Goal: Information Seeking & Learning: Find specific fact

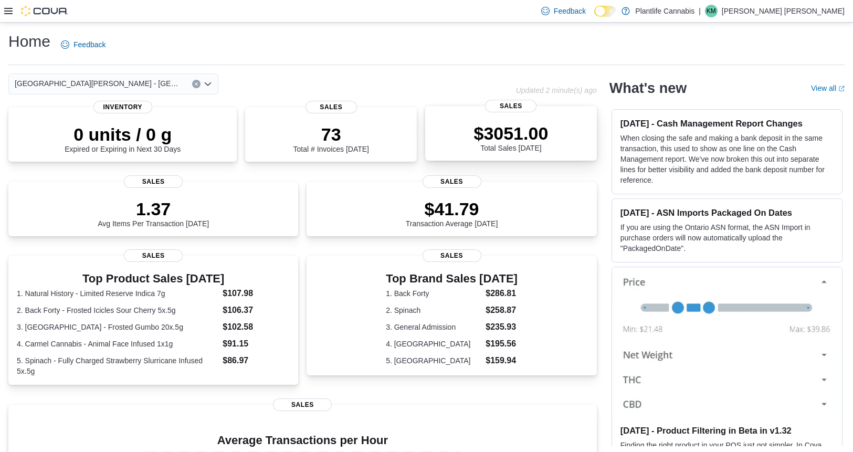
click at [507, 144] on div "$3051.00 Total Sales [DATE]" at bounding box center [510, 137] width 75 height 29
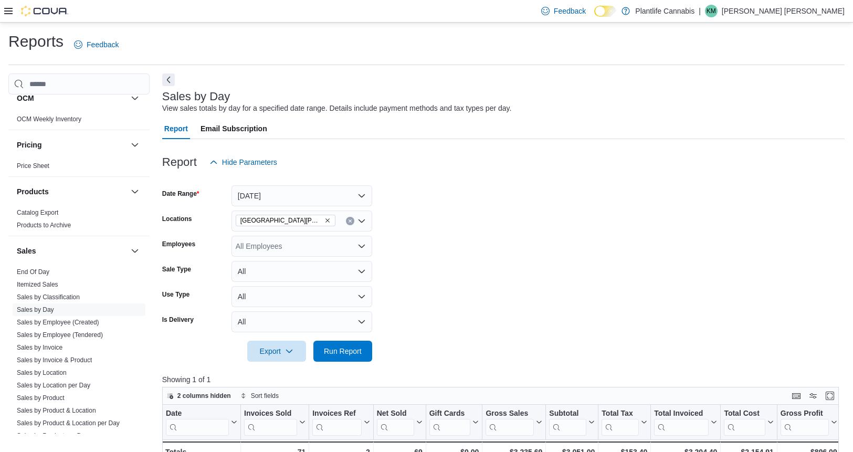
scroll to position [515, 0]
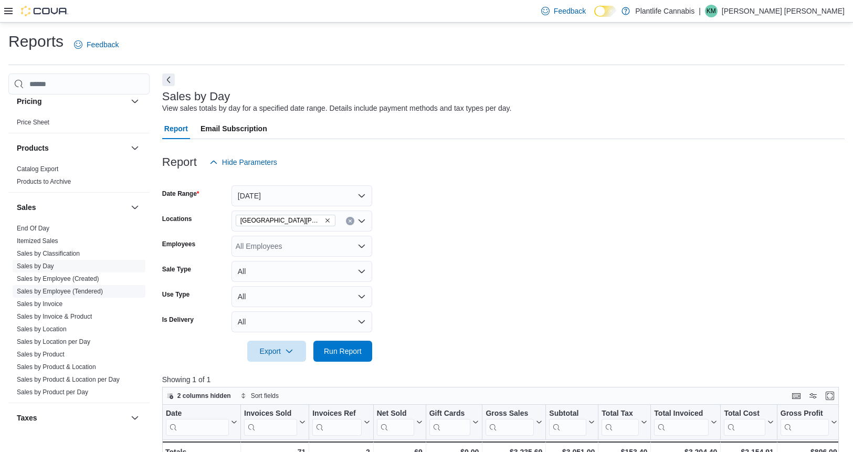
click at [88, 293] on link "Sales by Employee (Tendered)" at bounding box center [60, 291] width 86 height 7
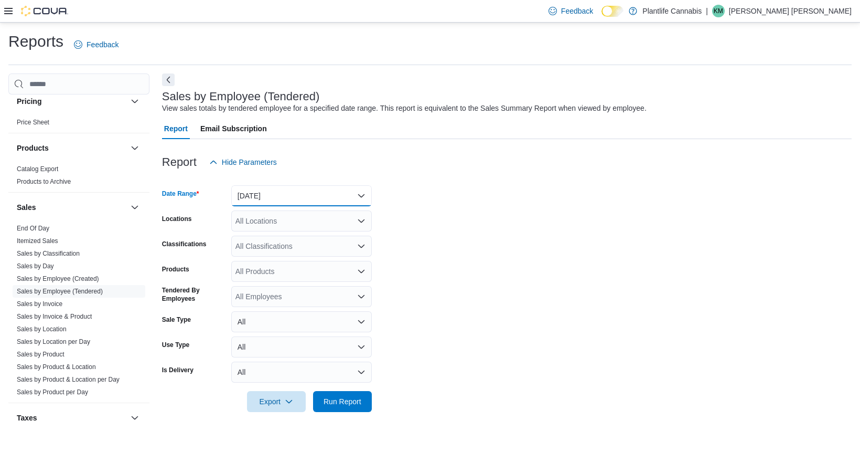
click at [284, 197] on button "Yesterday" at bounding box center [301, 195] width 141 height 21
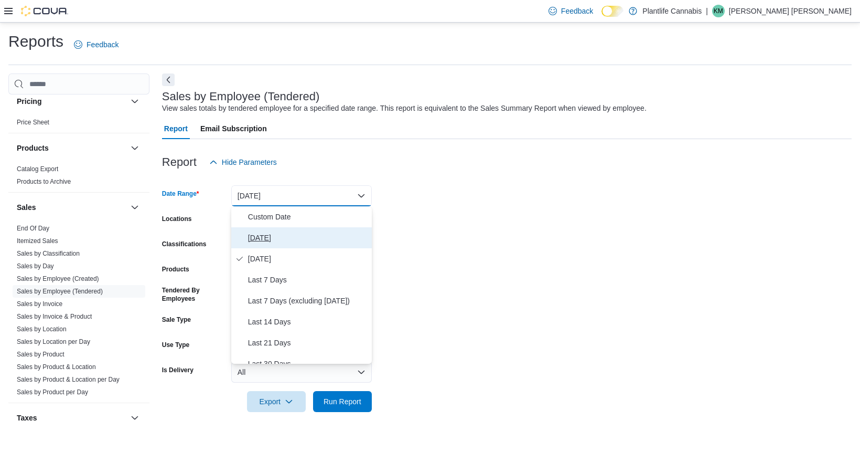
click at [275, 242] on span "Today" at bounding box center [308, 237] width 120 height 13
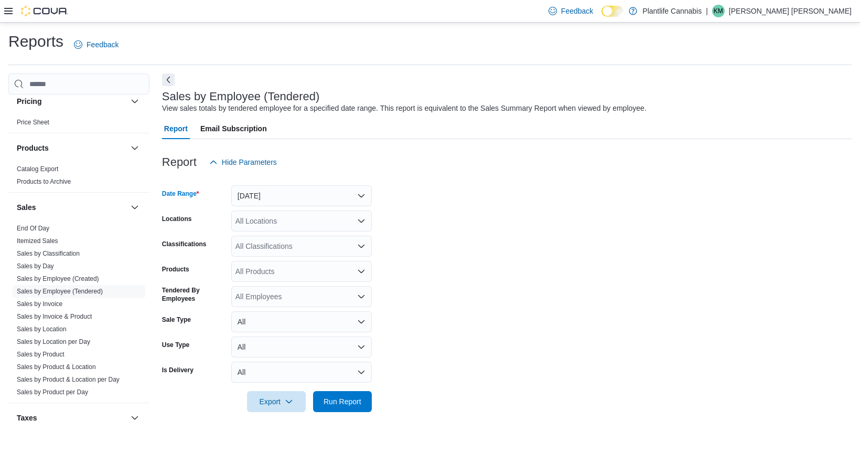
click at [293, 220] on div "All Locations" at bounding box center [301, 220] width 141 height 21
type input "***"
click at [297, 239] on span "[GEOGRAPHIC_DATA][PERSON_NAME] - [GEOGRAPHIC_DATA]" at bounding box center [374, 238] width 220 height 10
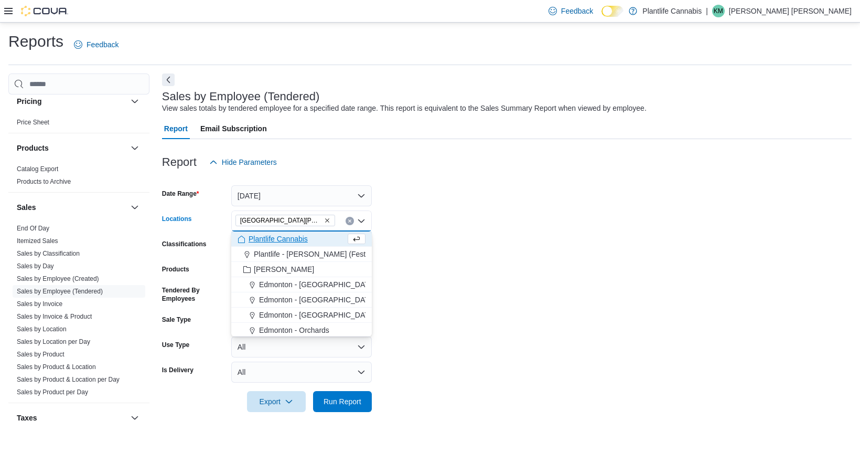
click at [484, 240] on form "Date Range Today Locations Fort McMurray - Eagle Ridge Combo box. Selected. For…" at bounding box center [507, 292] width 690 height 239
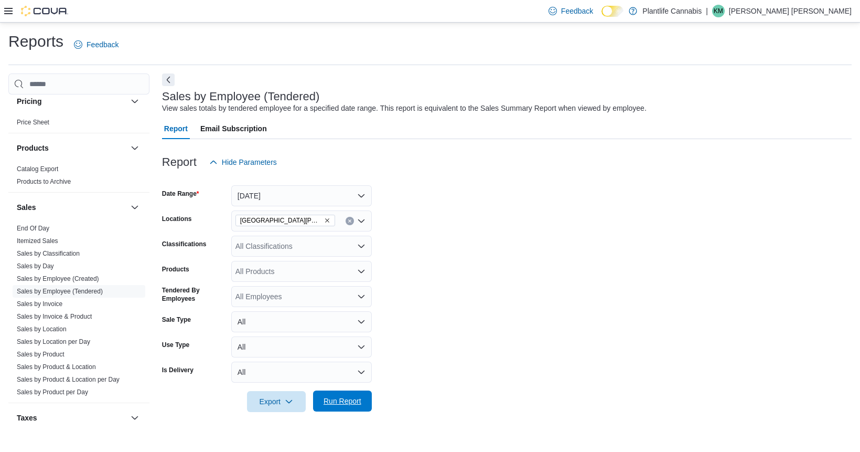
click at [362, 399] on span "Run Report" at bounding box center [343, 400] width 46 height 21
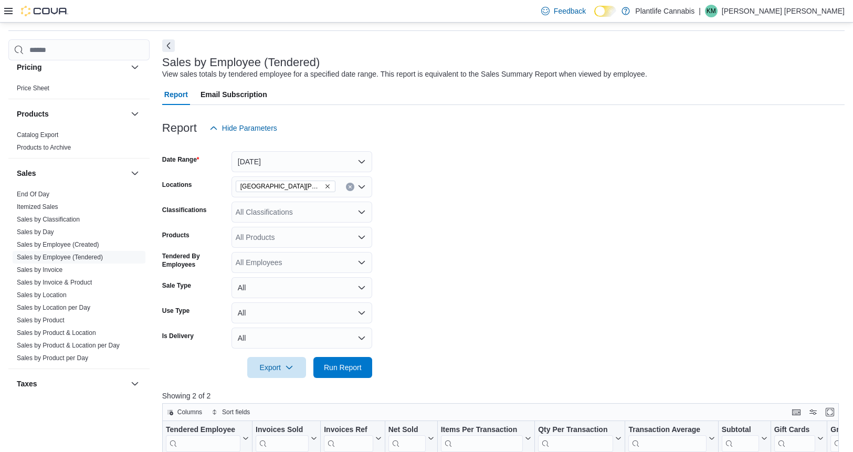
scroll to position [178, 0]
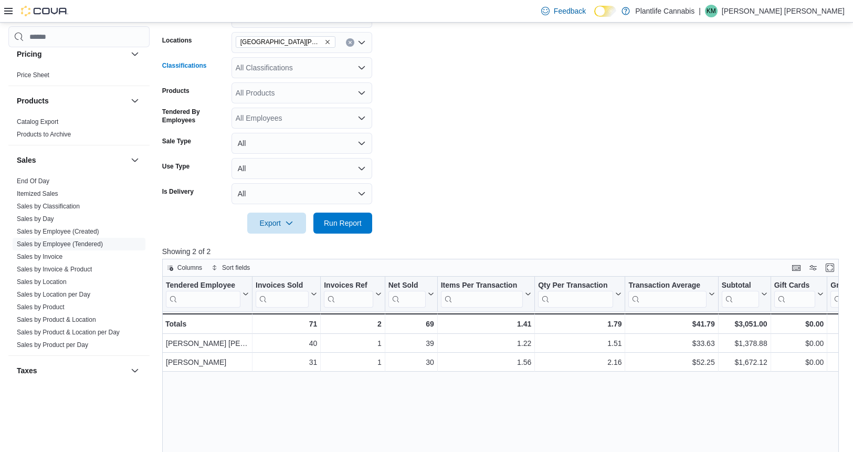
click at [289, 64] on div "All Classifications" at bounding box center [301, 67] width 141 height 21
type input "***"
click at [285, 84] on span "Accessory Group" at bounding box center [282, 85] width 56 height 10
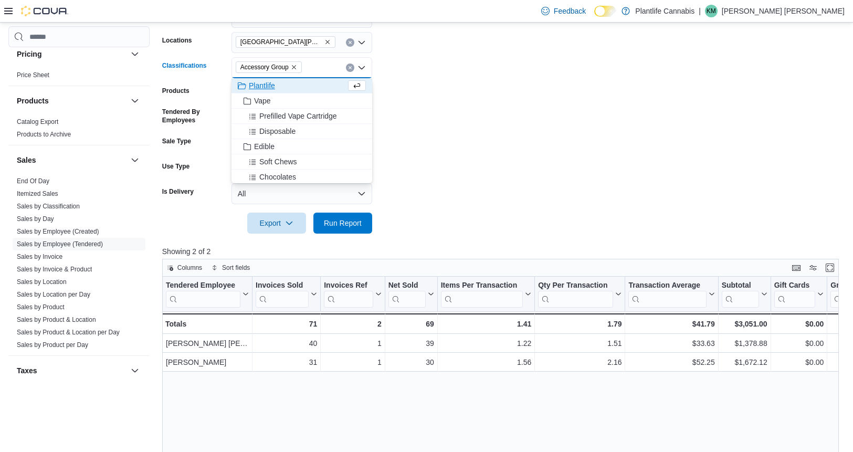
click at [482, 78] on form "Date Range Today Locations Fort McMurray - Eagle Ridge Classifications Accessor…" at bounding box center [503, 113] width 682 height 239
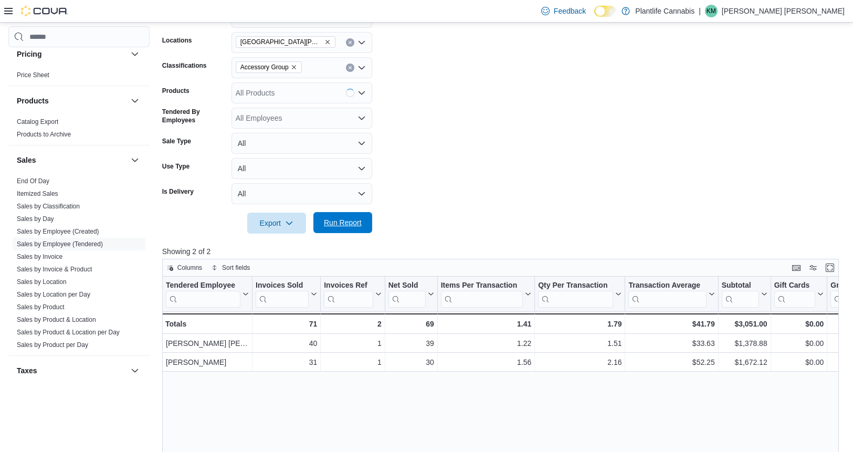
click at [344, 225] on span "Run Report" at bounding box center [343, 222] width 38 height 10
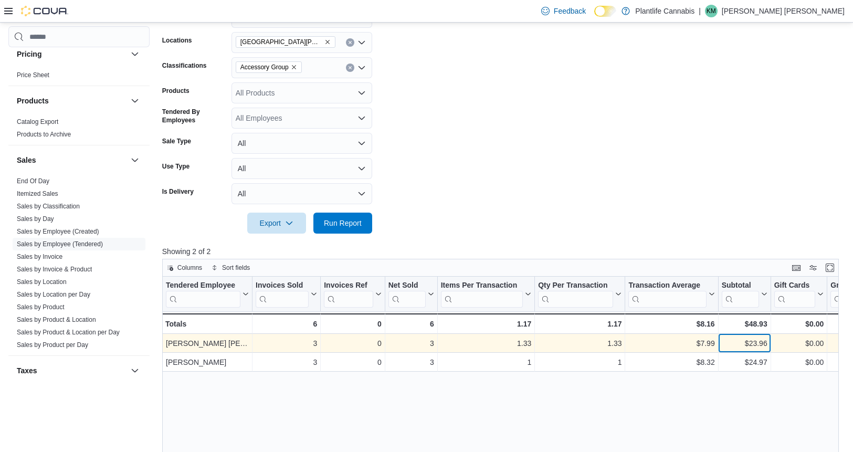
click at [759, 344] on div "$23.96" at bounding box center [744, 343] width 46 height 13
copy div "23.96"
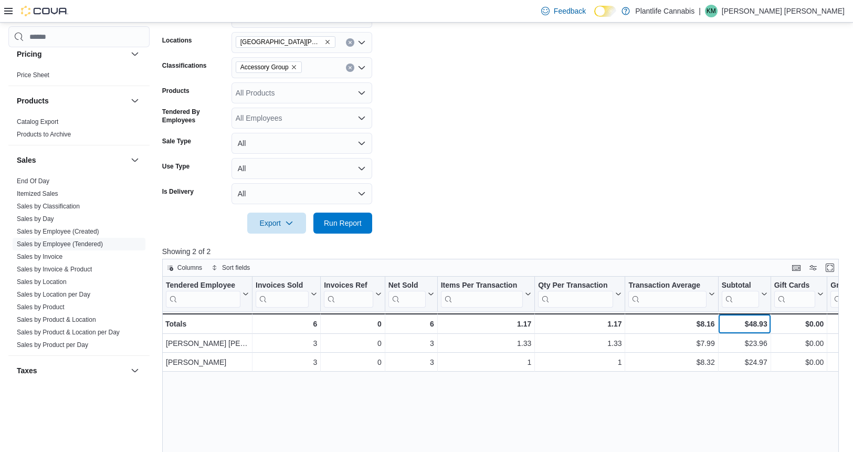
click at [757, 323] on div "$48.93" at bounding box center [744, 323] width 46 height 13
copy div "48.93"
click at [42, 177] on link "End Of Day" at bounding box center [33, 180] width 33 height 7
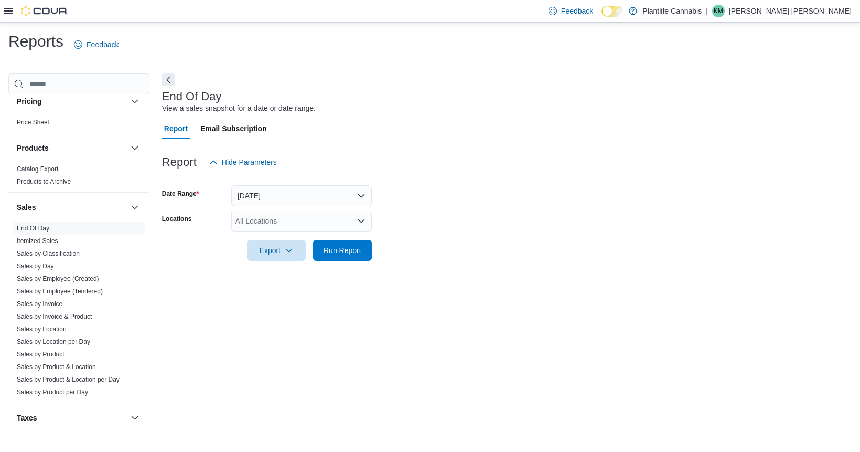
click at [269, 218] on div "All Locations" at bounding box center [301, 220] width 141 height 21
type input "***"
click at [278, 236] on span "[GEOGRAPHIC_DATA][PERSON_NAME] - [GEOGRAPHIC_DATA]" at bounding box center [374, 238] width 220 height 10
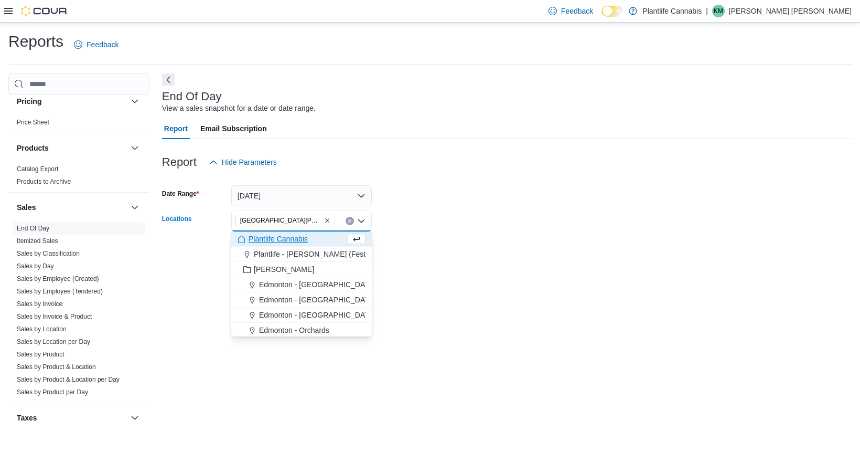
click at [478, 180] on div at bounding box center [507, 179] width 690 height 13
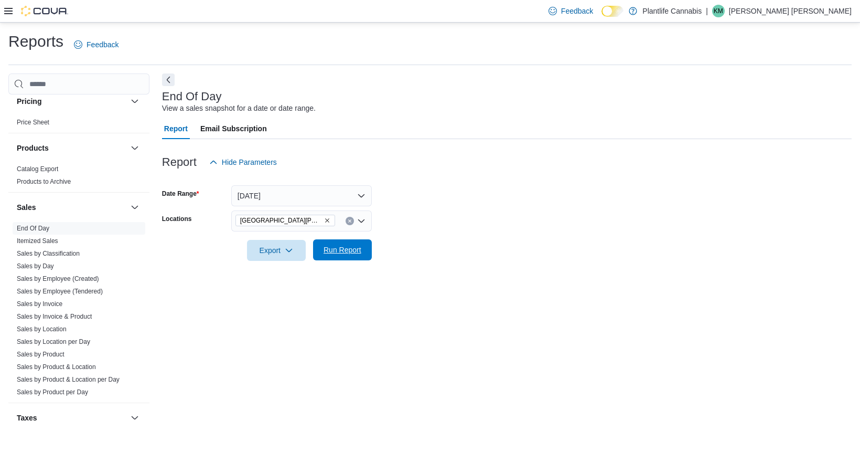
click at [363, 242] on span "Run Report" at bounding box center [343, 249] width 46 height 21
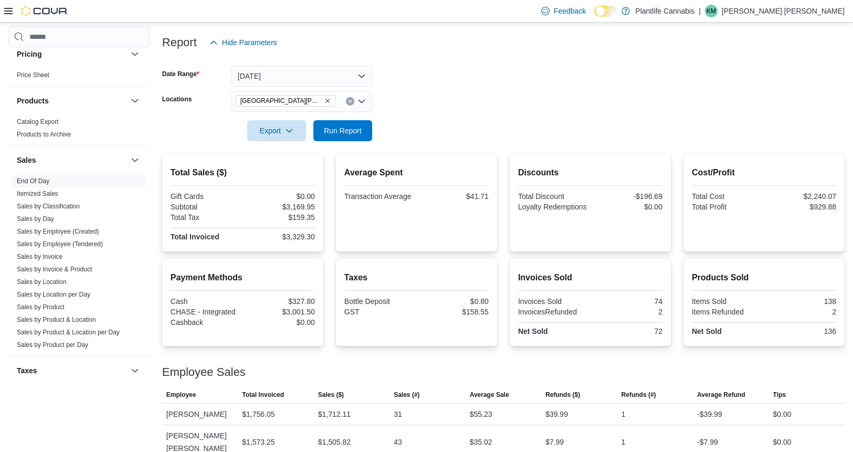
scroll to position [123, 0]
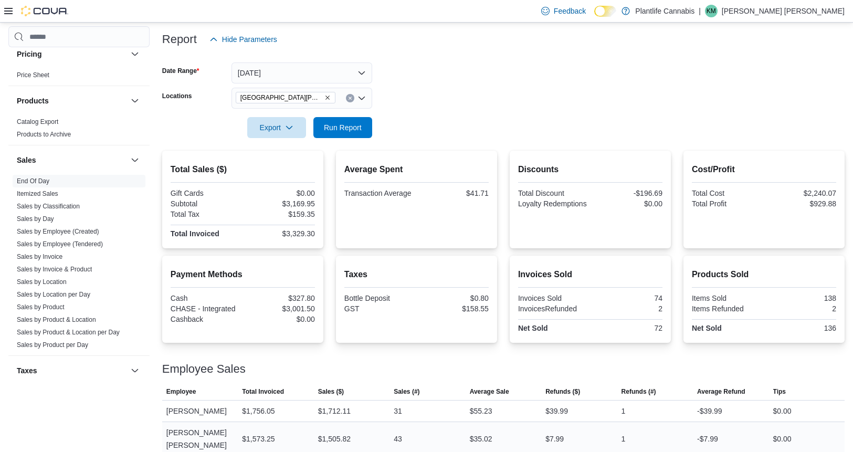
click at [402, 433] on div "43" at bounding box center [398, 438] width 8 height 13
click at [337, 432] on div "$1,505.82" at bounding box center [334, 438] width 33 height 13
click at [488, 432] on div "$35.02" at bounding box center [481, 438] width 23 height 13
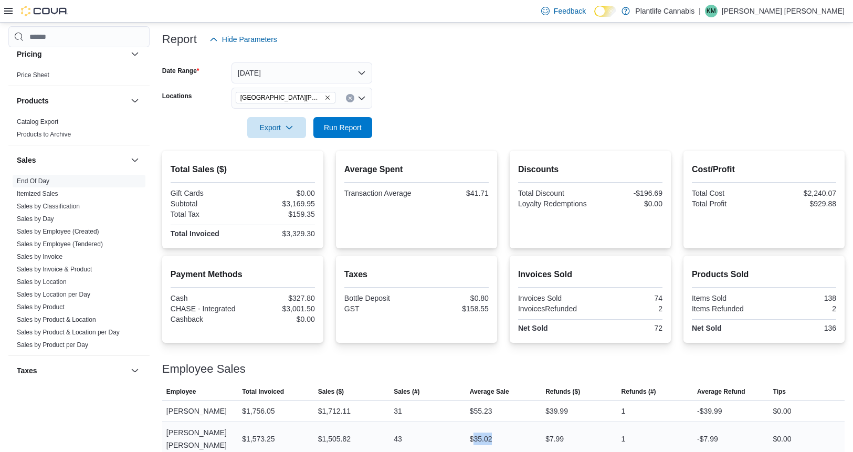
click at [488, 432] on div "$35.02" at bounding box center [481, 438] width 23 height 13
click at [311, 204] on div "$3,169.95" at bounding box center [280, 203] width 70 height 8
click at [662, 330] on div "72" at bounding box center [627, 328] width 70 height 8
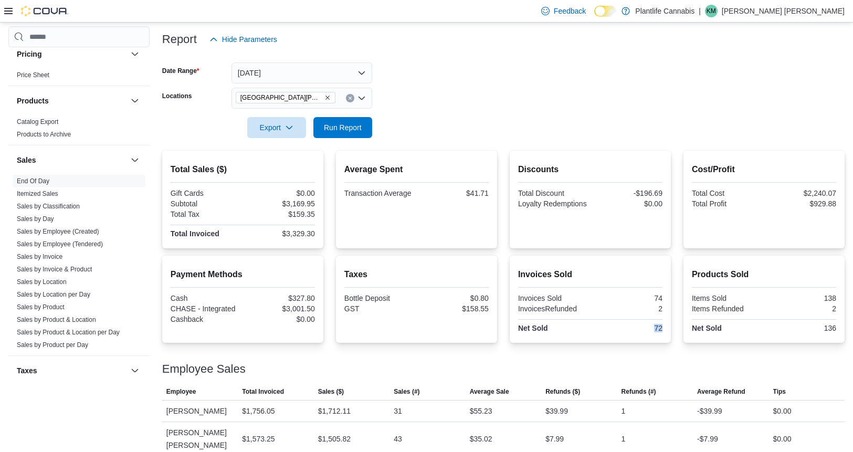
copy div "72"
click at [487, 193] on div "$41.71" at bounding box center [453, 193] width 70 height 8
copy div "41.71"
click at [662, 329] on div "72" at bounding box center [627, 328] width 70 height 8
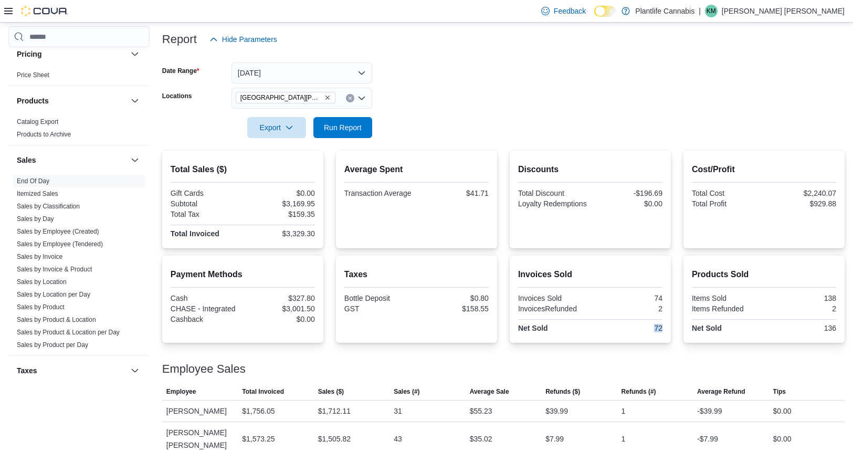
click at [662, 329] on div "72" at bounding box center [627, 328] width 70 height 8
copy div "72"
click at [300, 203] on div "$3,169.95" at bounding box center [280, 203] width 70 height 8
copy div "3,169.95"
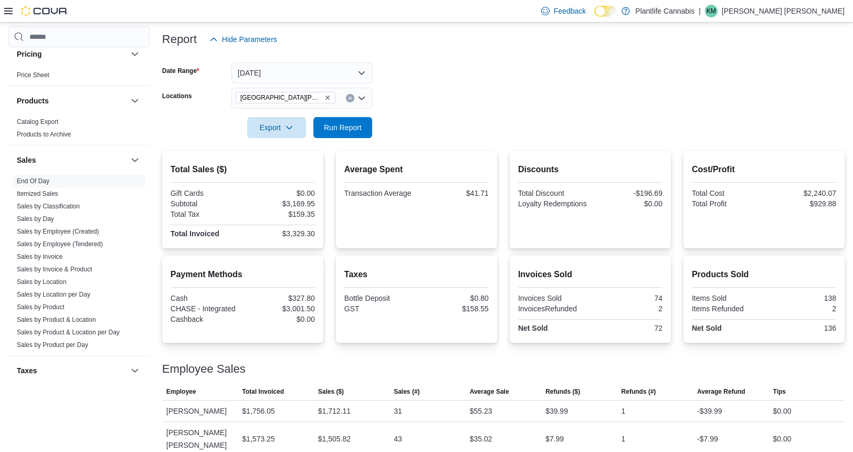
click at [300, 235] on div "$3,329.30" at bounding box center [280, 233] width 70 height 8
copy div "3,329.30"
click at [306, 310] on div "$3,001.50" at bounding box center [280, 308] width 70 height 8
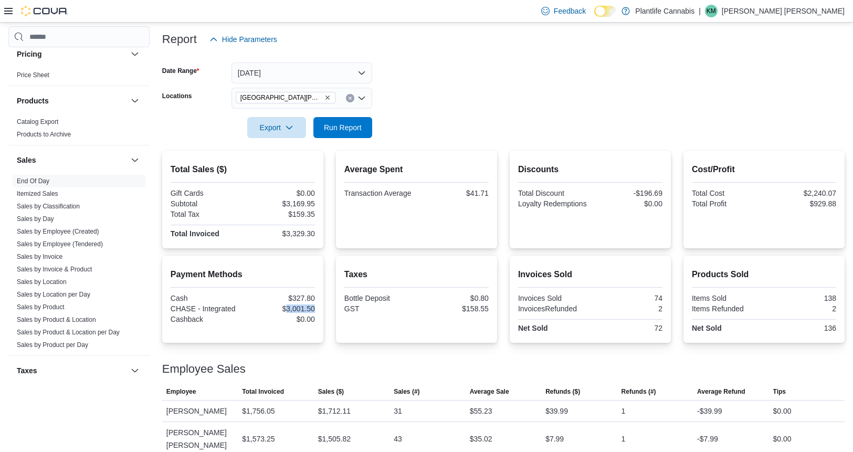
copy div "3,001.50"
